Goal: Find contact information: Find contact information

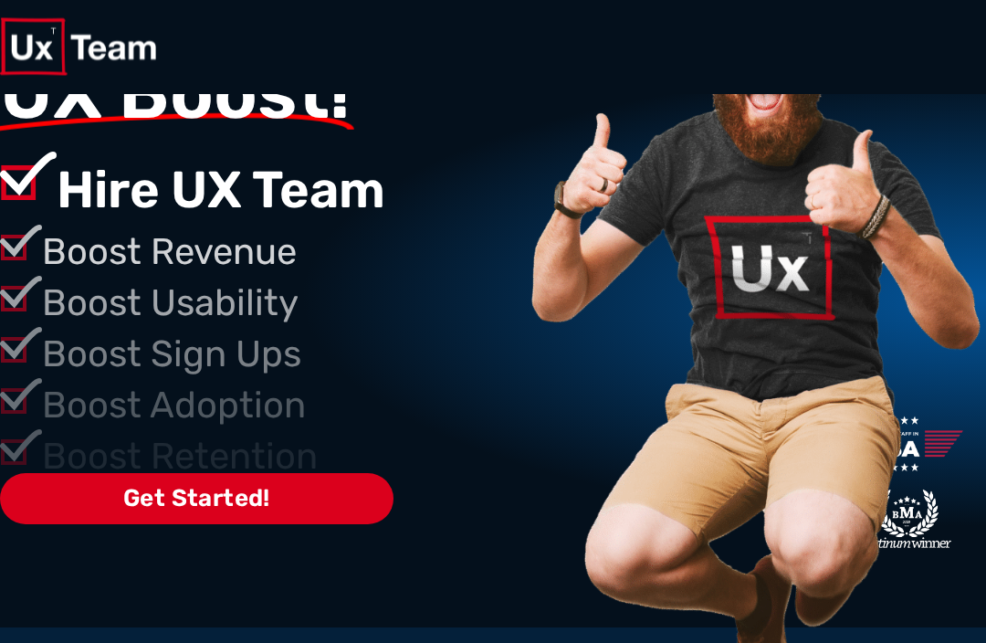
click at [248, 475] on span "Get Started!" at bounding box center [196, 500] width 393 height 52
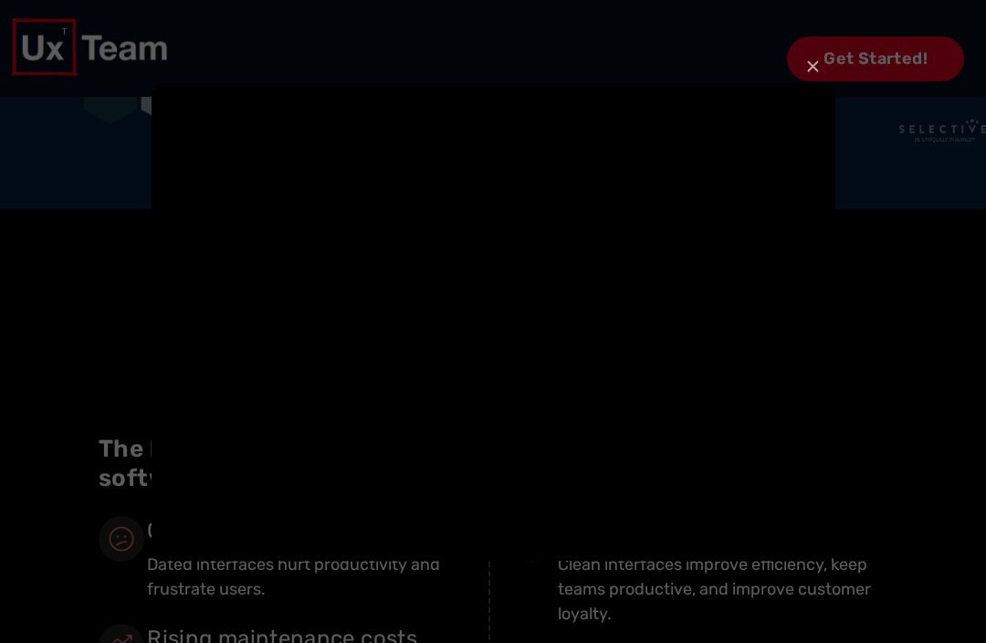
scroll to position [872, 0]
click at [806, 87] on button "×" at bounding box center [812, 67] width 15 height 40
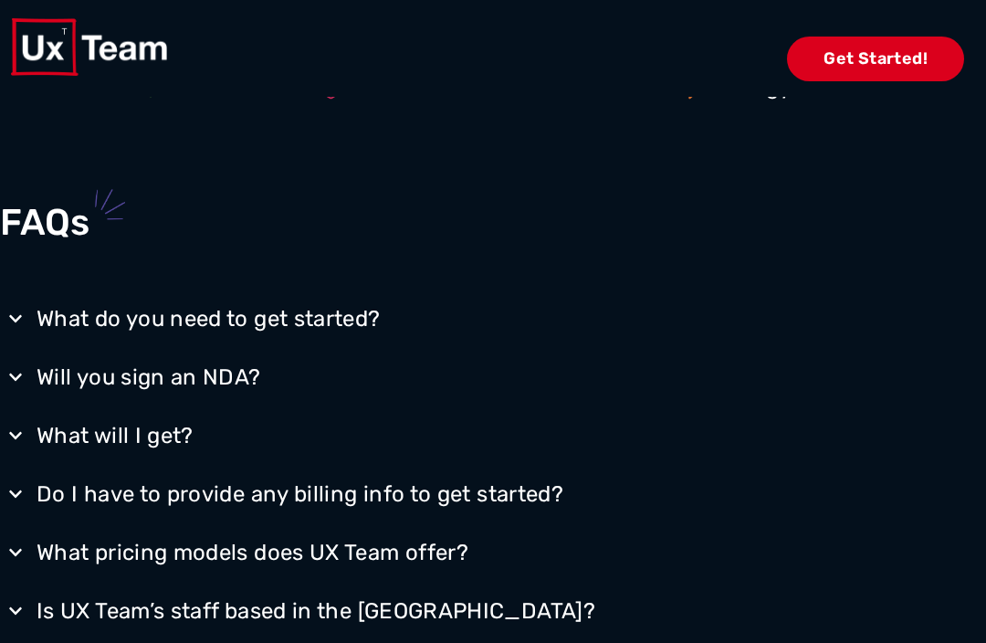
scroll to position [3630, 0]
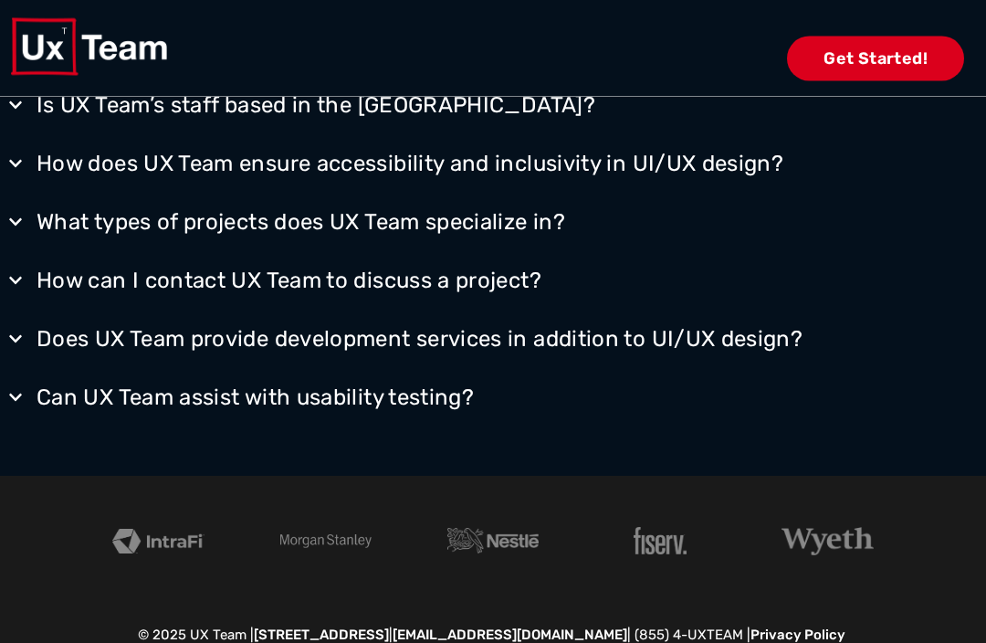
click at [845, 642] on link "Privacy Policy" at bounding box center [797, 635] width 95 height 16
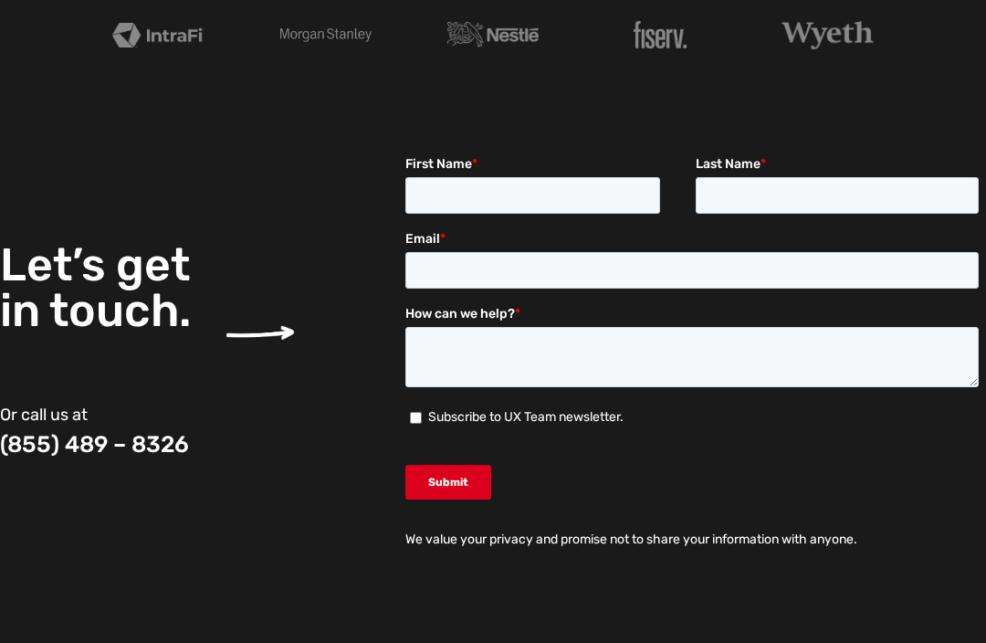
scroll to position [2823, 0]
click at [469, 492] on input "Submit" at bounding box center [448, 482] width 86 height 35
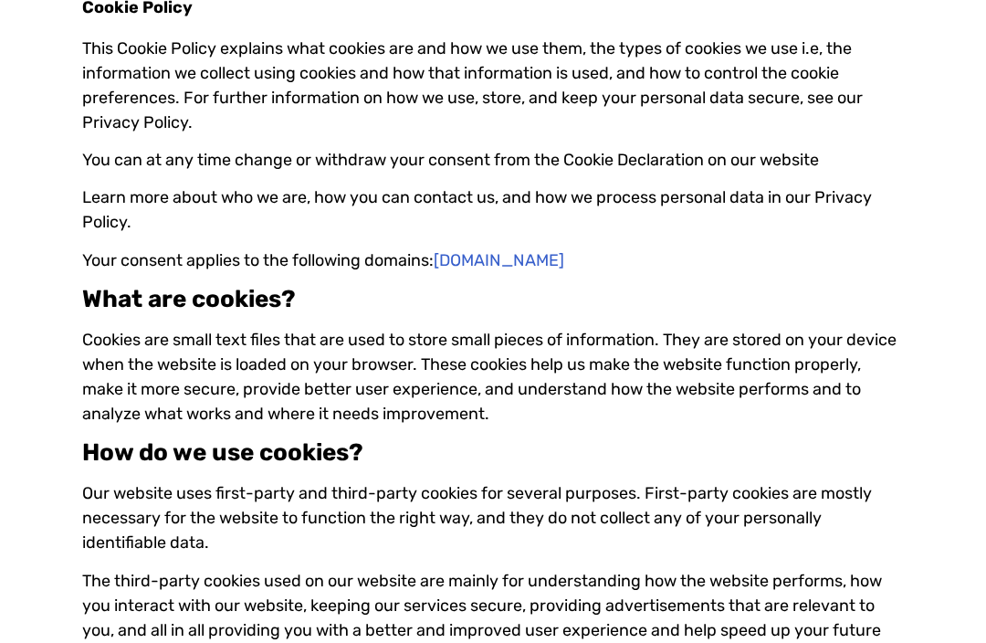
scroll to position [0, 0]
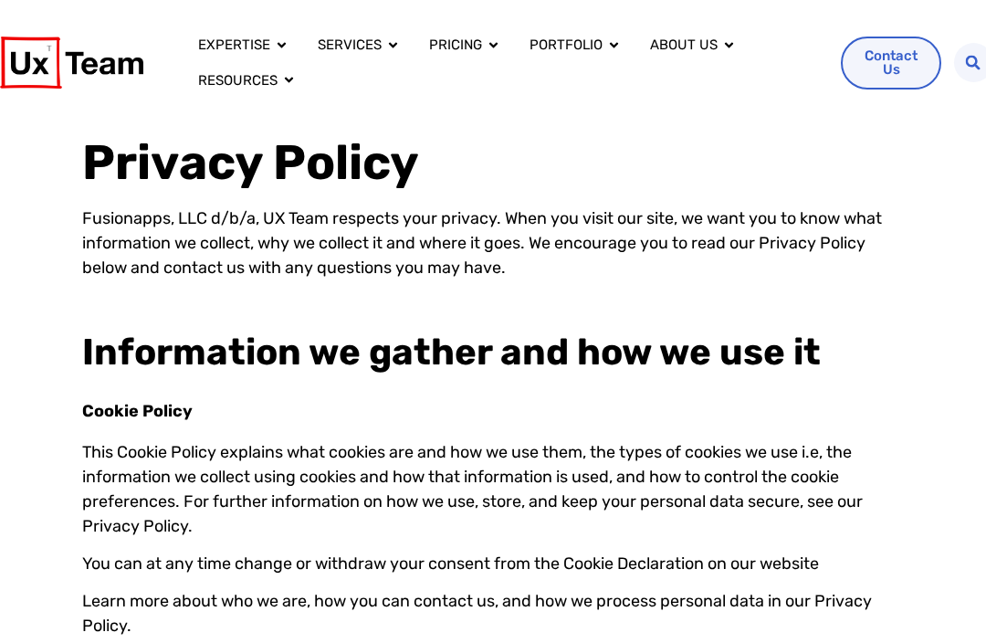
click at [0, 0] on icon "Menu" at bounding box center [0, 0] width 0 height 0
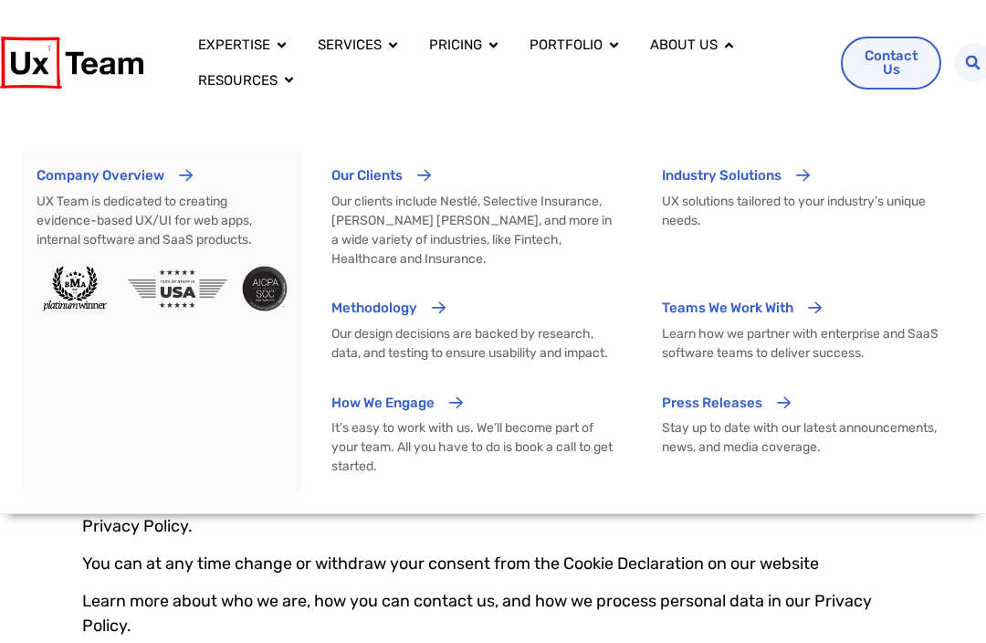
click at [0, 0] on icon "Menu" at bounding box center [0, 0] width 0 height 0
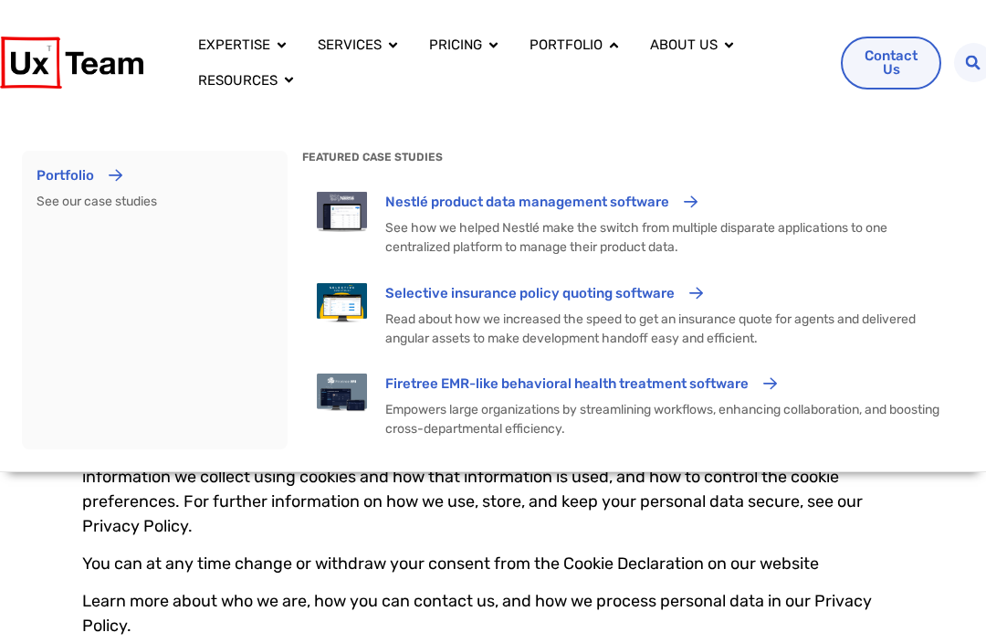
click at [0, 0] on icon "Menu" at bounding box center [0, 0] width 0 height 0
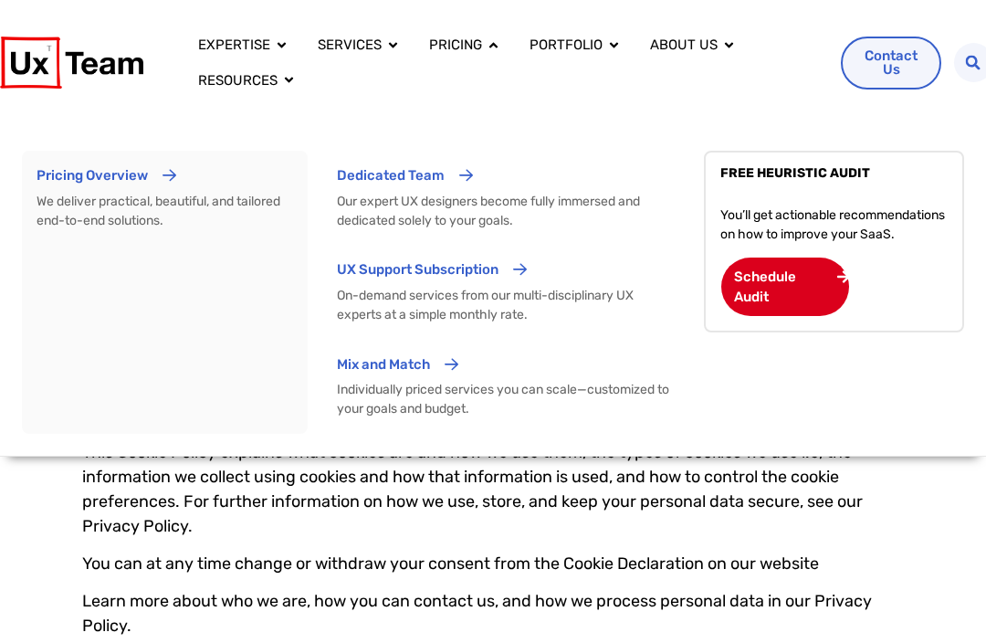
click at [284, 88] on button "Close Resources Open Resources" at bounding box center [289, 80] width 14 height 21
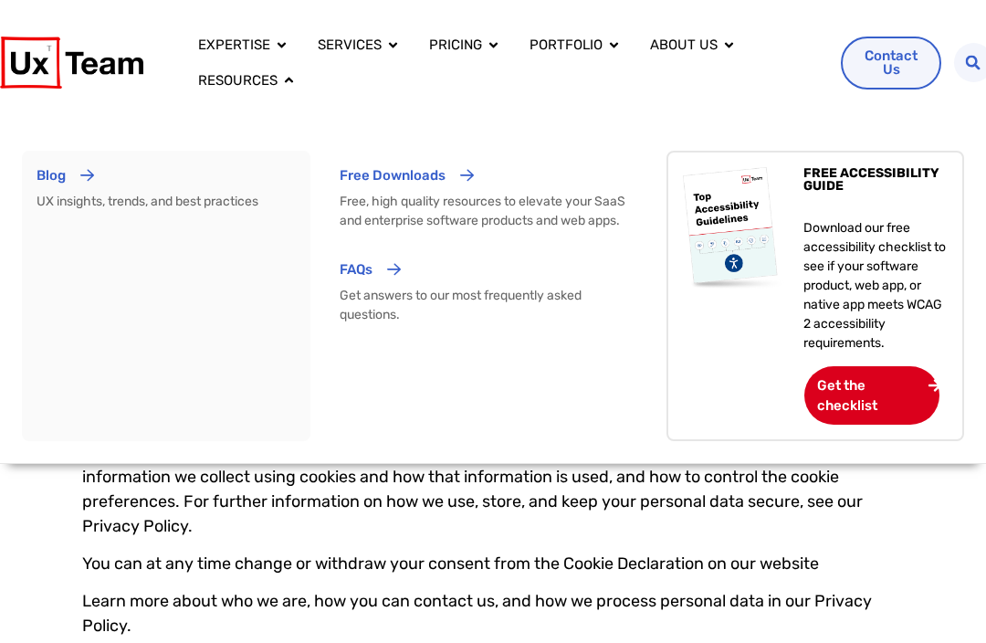
click at [0, 0] on icon "Menu" at bounding box center [0, 0] width 0 height 0
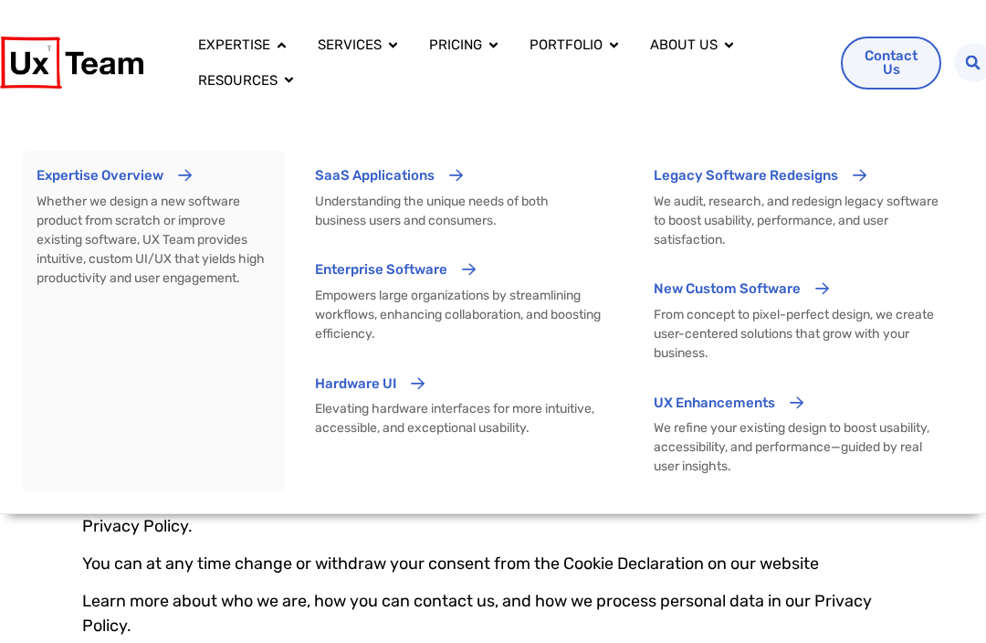
click at [0, 0] on icon "Menu" at bounding box center [0, 0] width 0 height 0
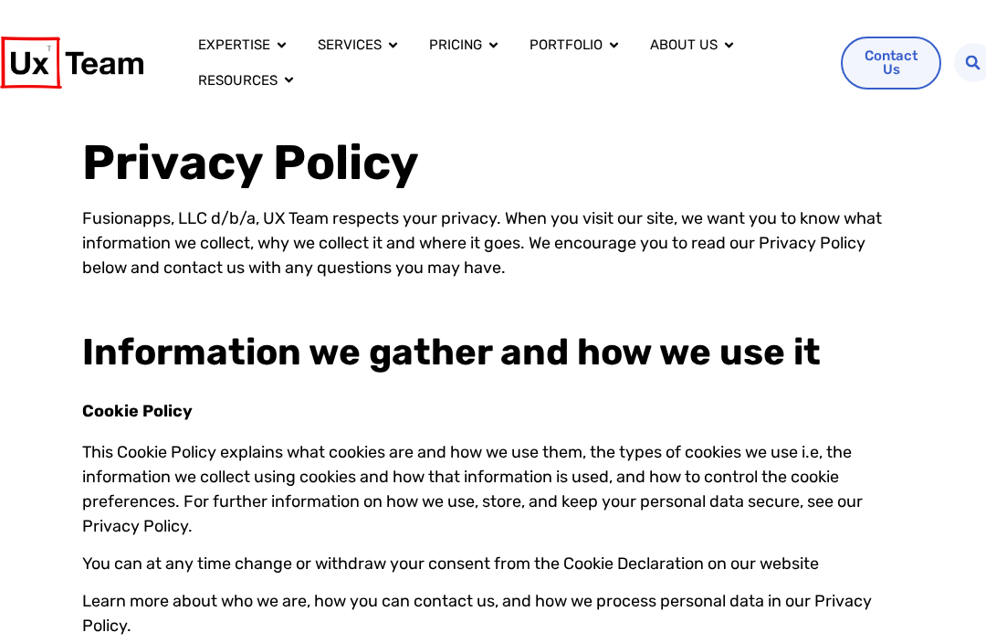
click at [891, 58] on span "Contact Us" at bounding box center [890, 62] width 53 height 27
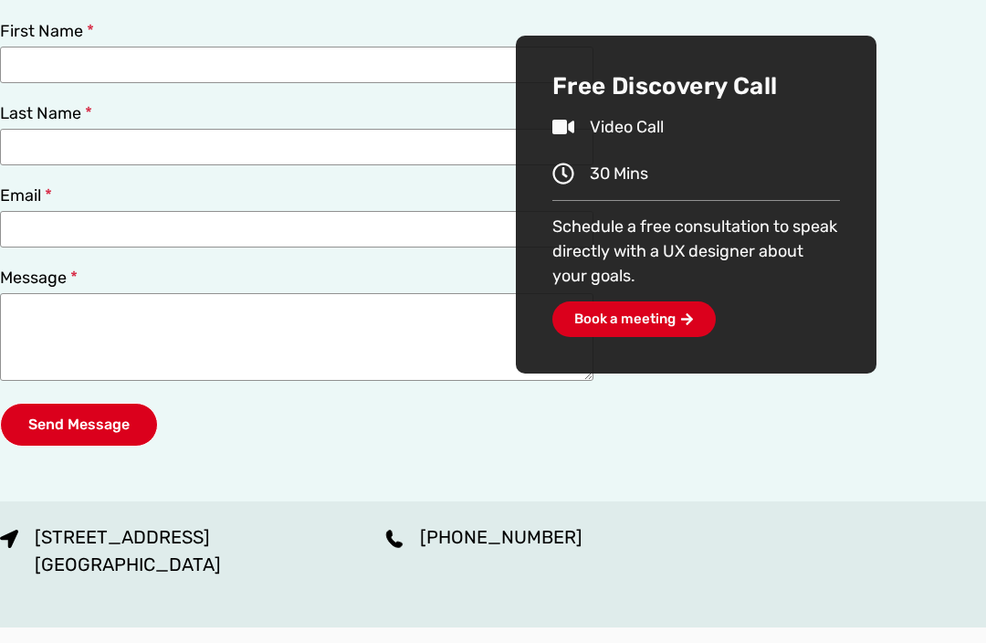
scroll to position [479, 0]
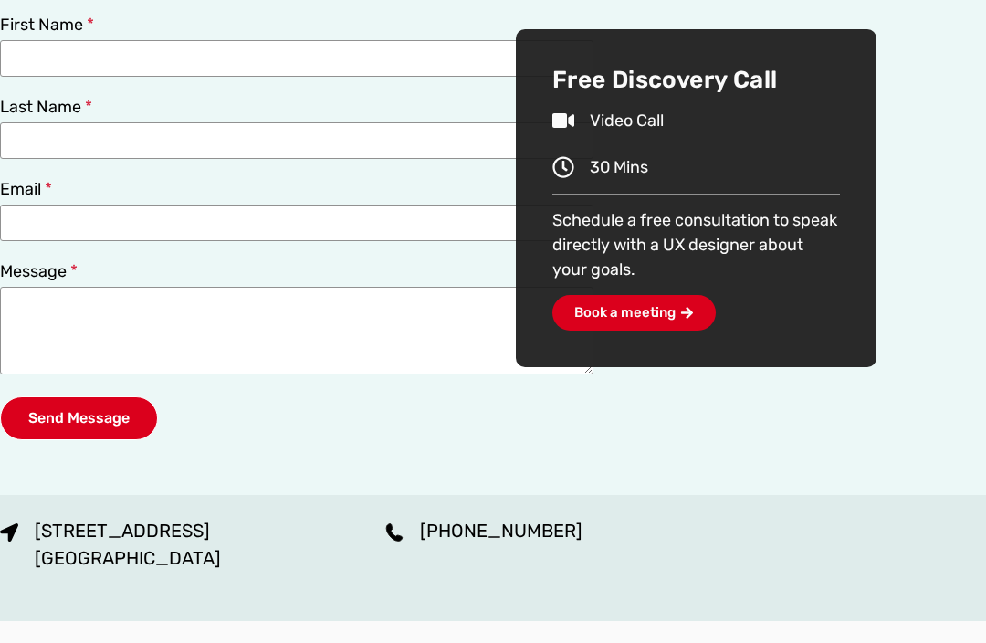
click at [121, 424] on span "Send Message" at bounding box center [78, 418] width 101 height 15
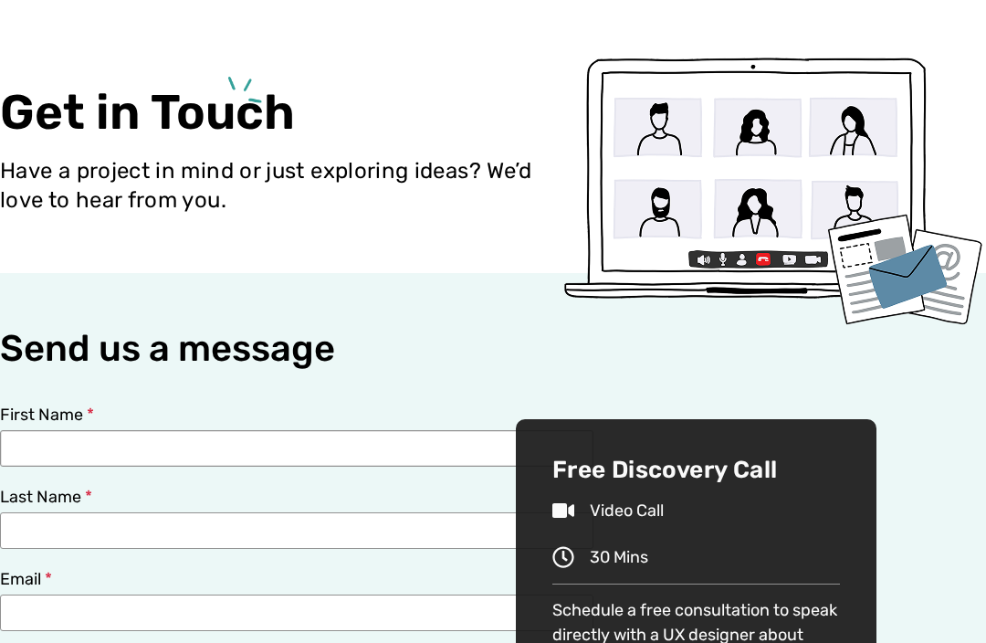
scroll to position [0, 0]
